Goal: Information Seeking & Learning: Find specific fact

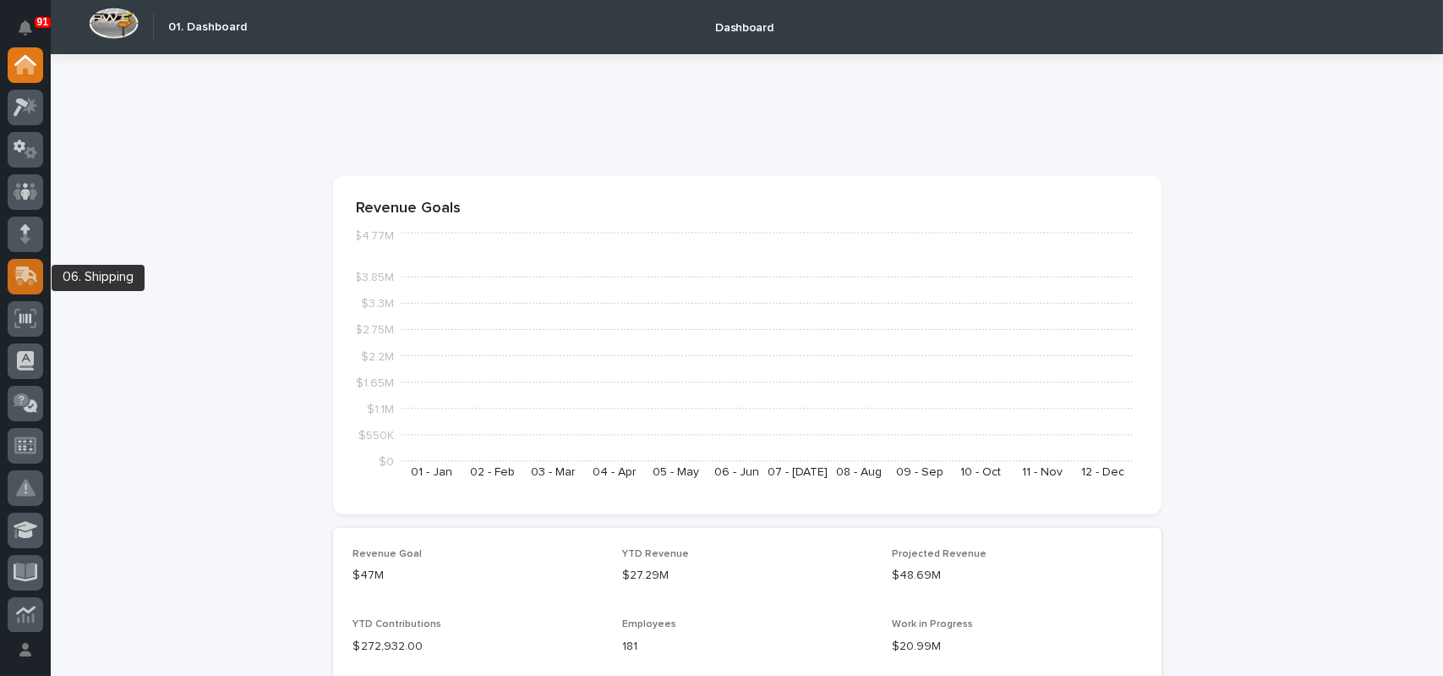
click at [29, 281] on icon at bounding box center [24, 278] width 20 height 16
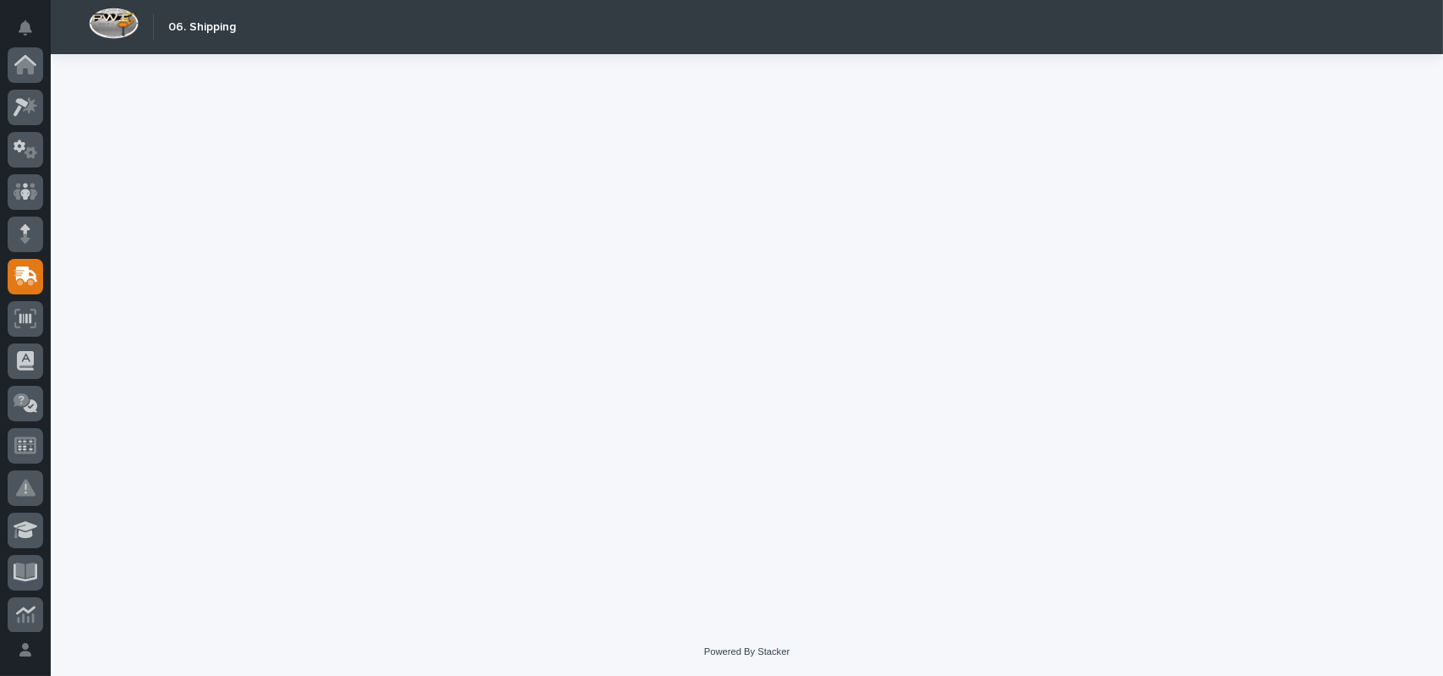
scroll to position [211, 0]
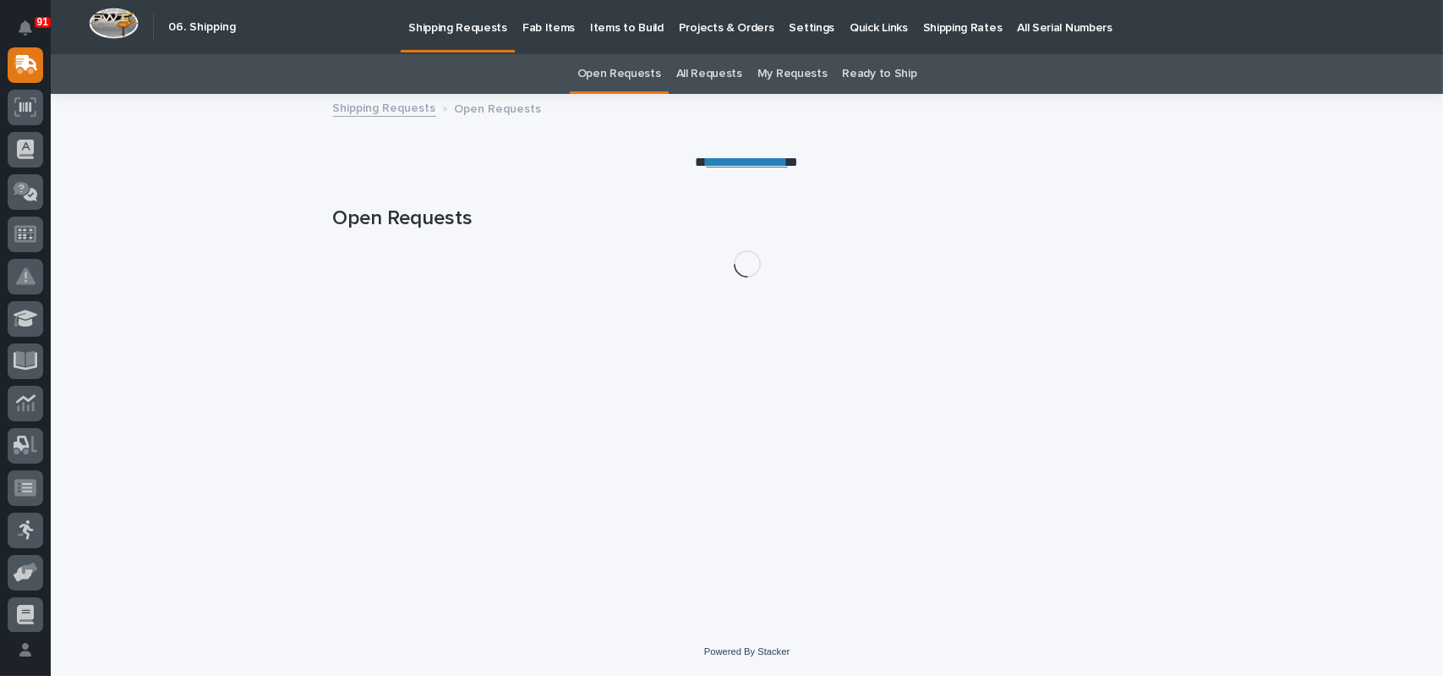
click at [707, 79] on link "All Requests" at bounding box center [709, 74] width 66 height 40
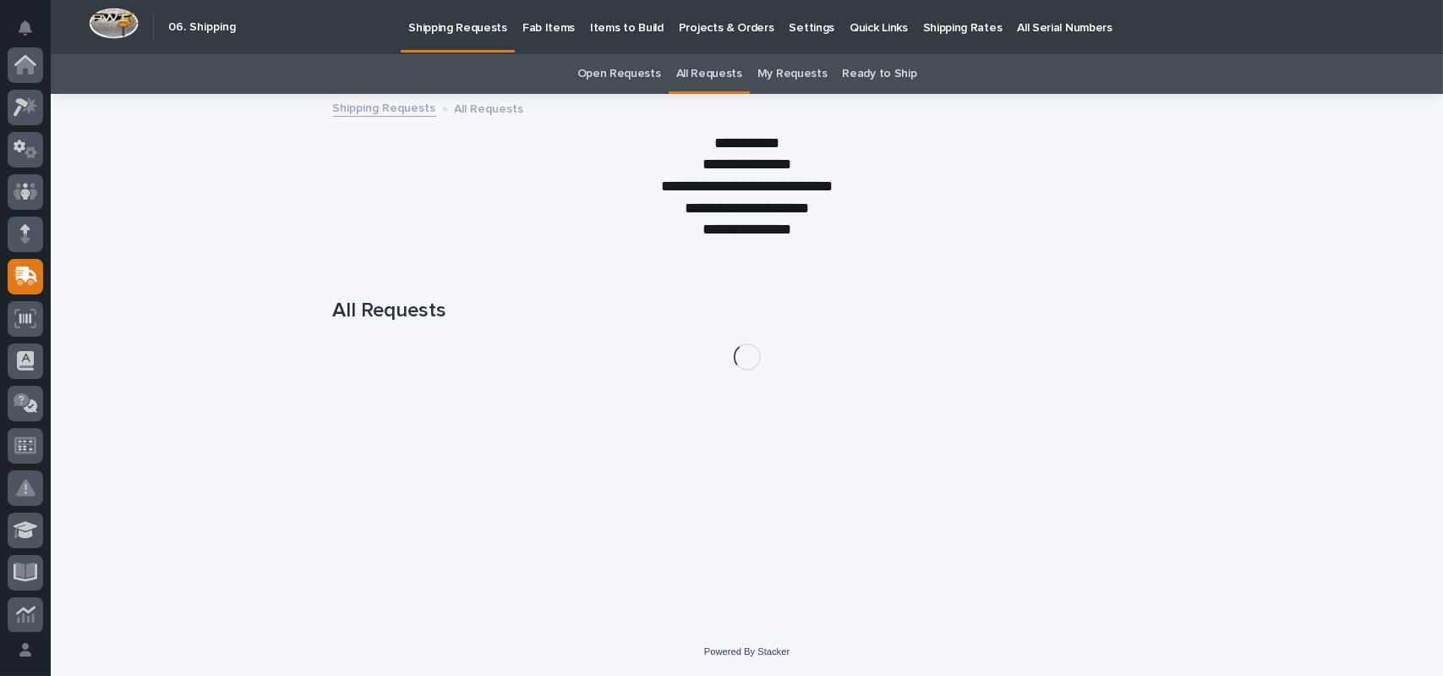
scroll to position [211, 0]
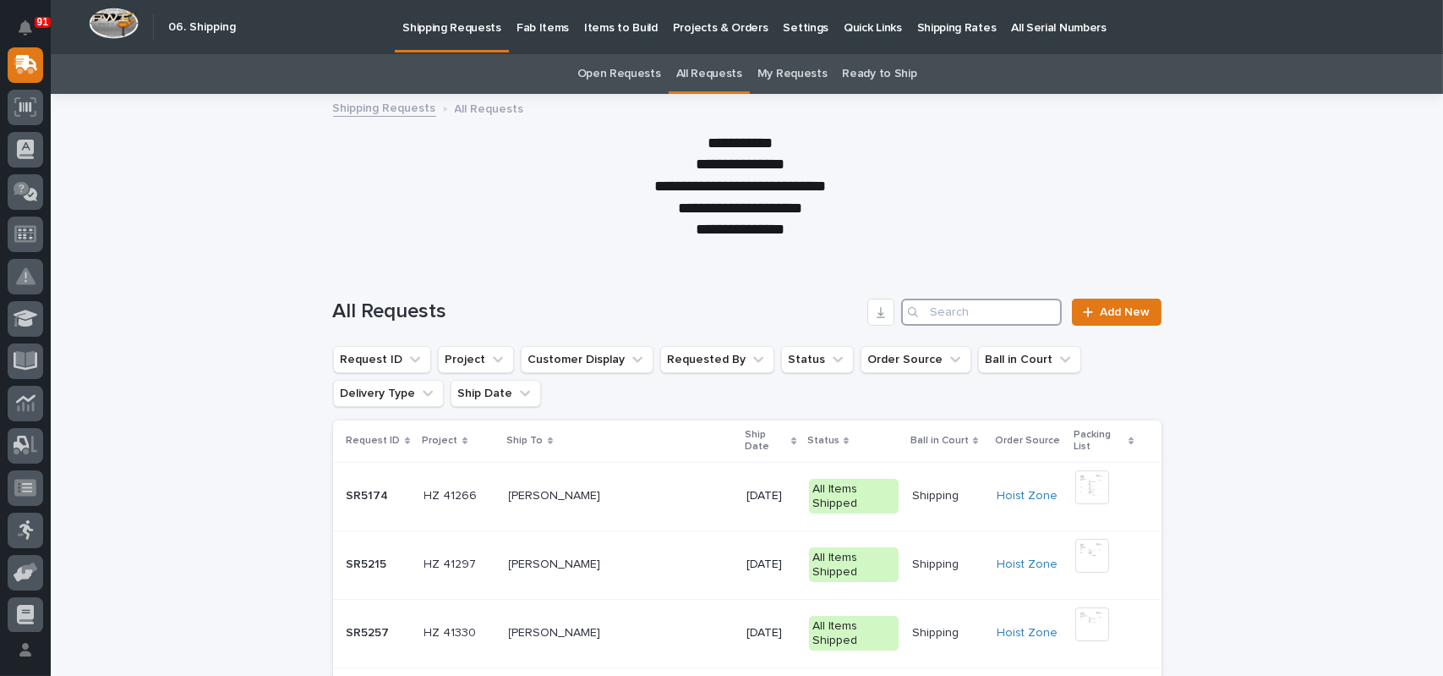
click at [960, 318] on input "Search" at bounding box center [981, 311] width 161 height 27
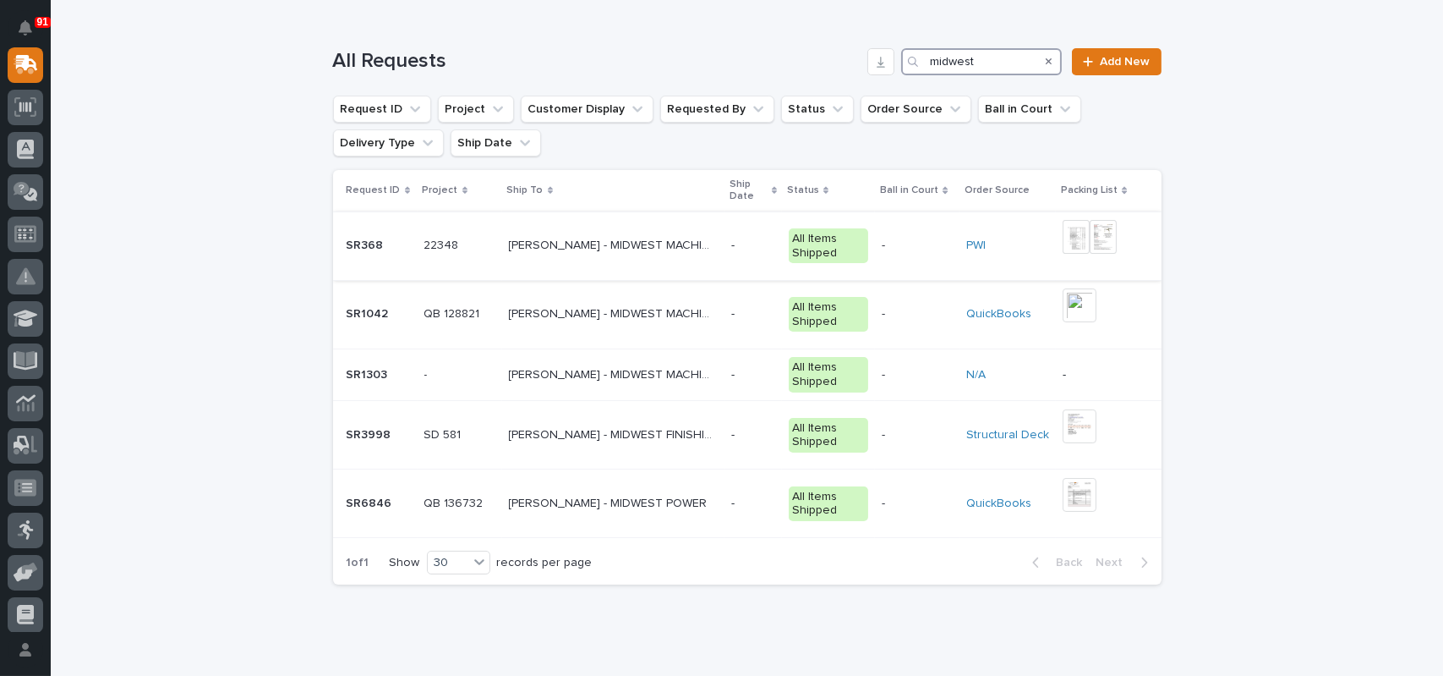
scroll to position [254, 0]
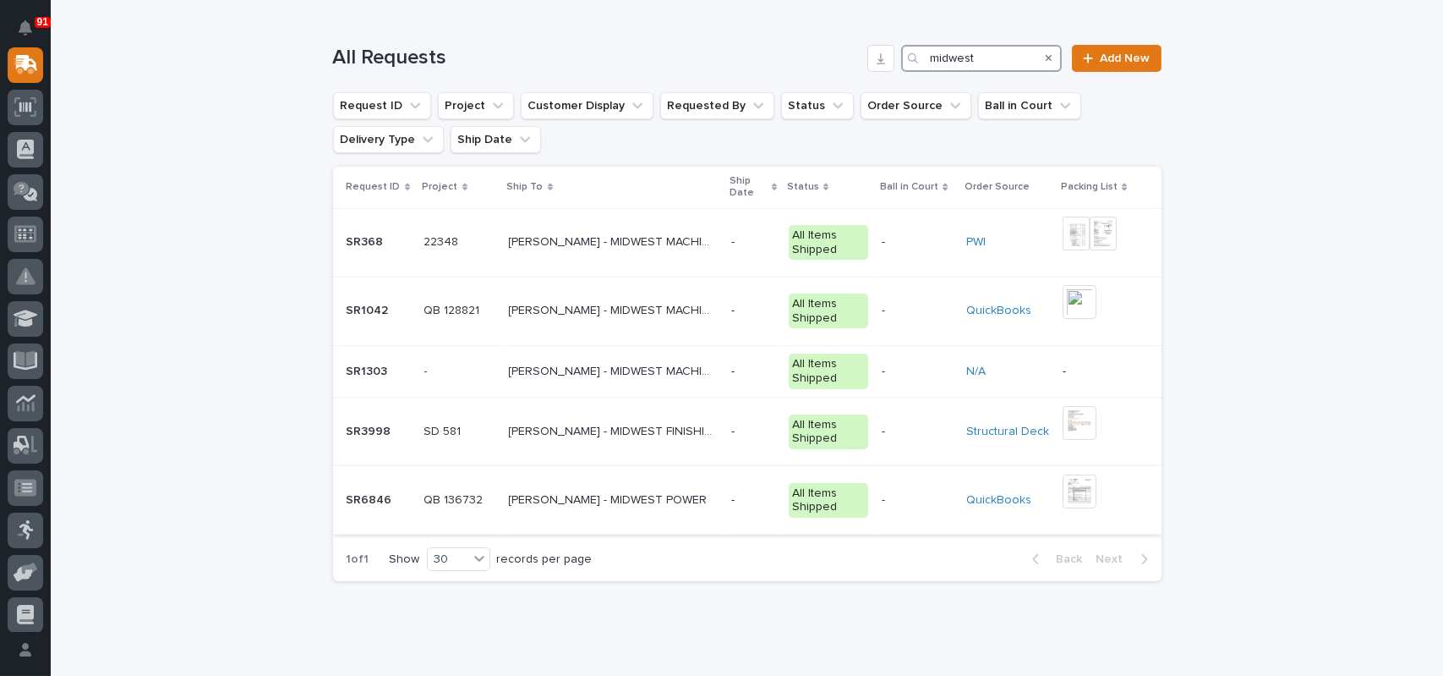
type input "midwest"
click at [636, 496] on p "[PERSON_NAME] - MIDWEST POWER" at bounding box center [610, 499] width 202 height 18
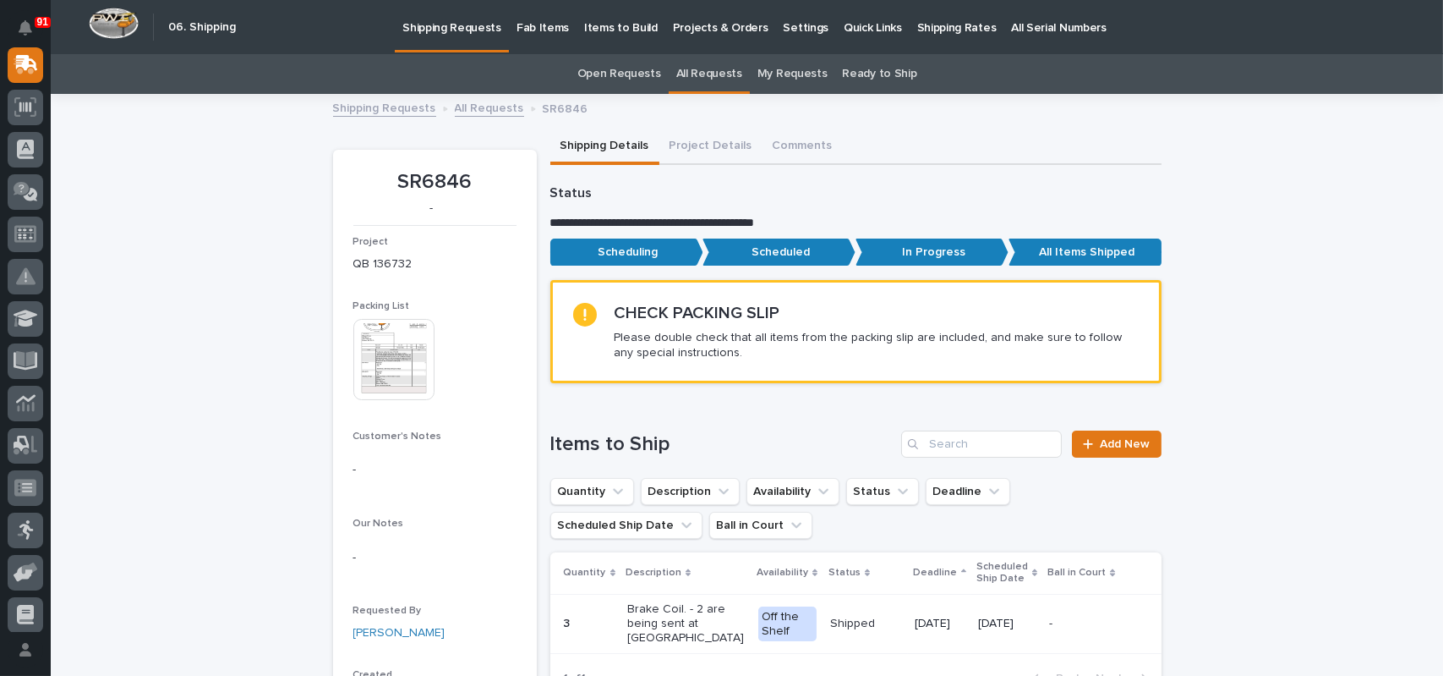
scroll to position [338, 0]
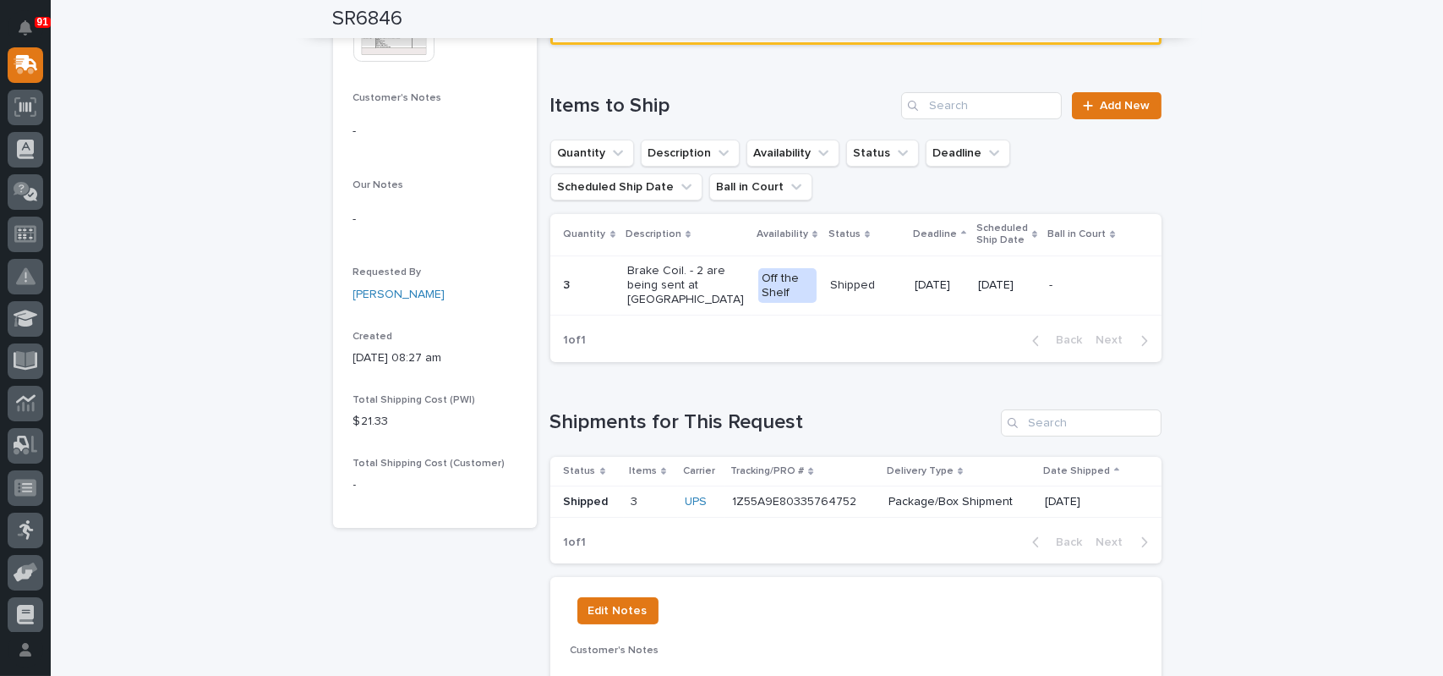
click at [790, 503] on p "1Z55A9E80335764752" at bounding box center [796, 500] width 128 height 18
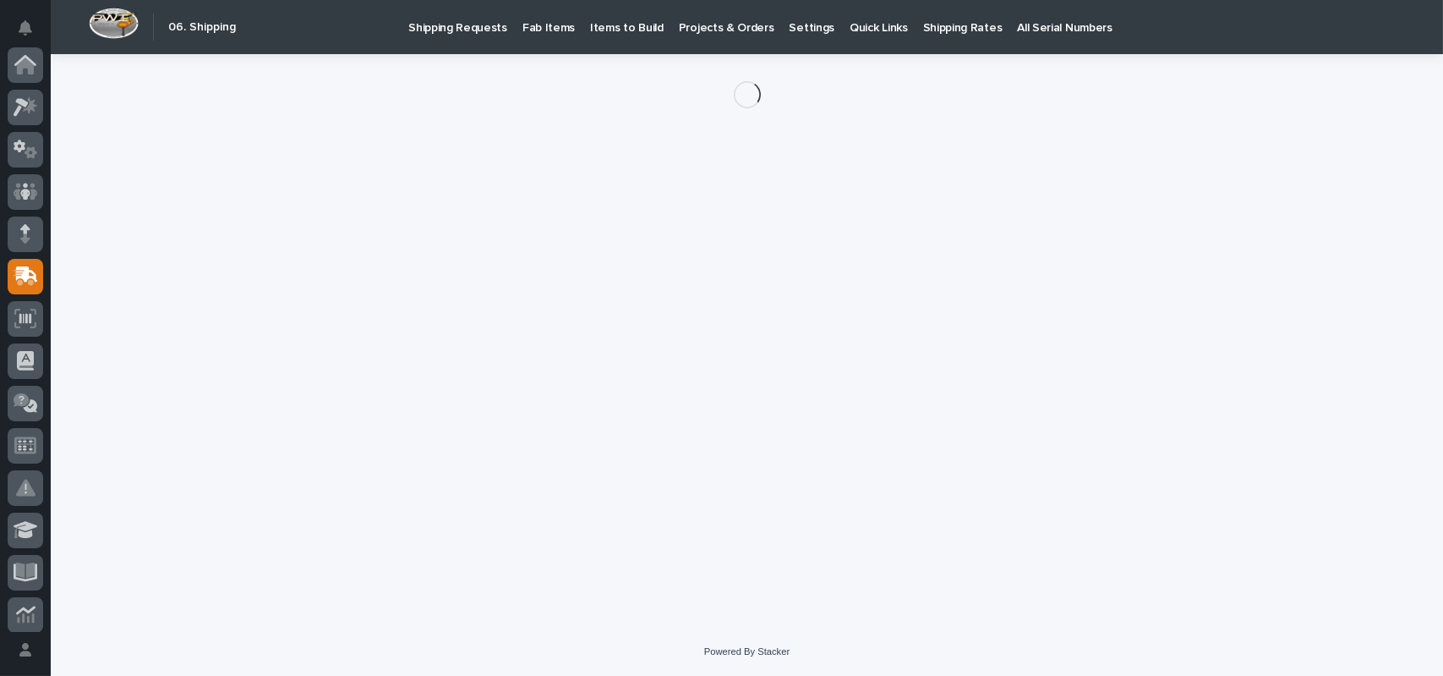
scroll to position [211, 0]
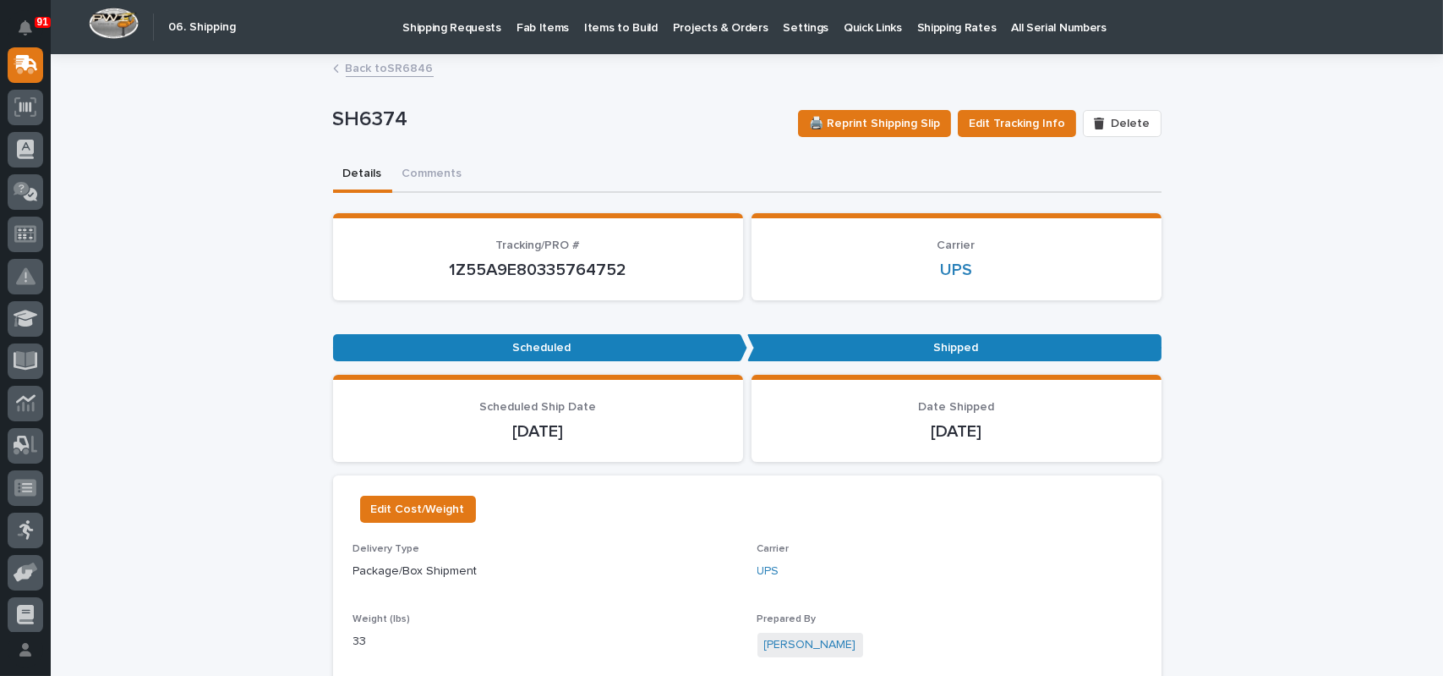
click at [531, 270] on p "1Z55A9E80335764752" at bounding box center [537, 270] width 369 height 20
copy p "1Z55A9E80335764752"
